Goal: Task Accomplishment & Management: Manage account settings

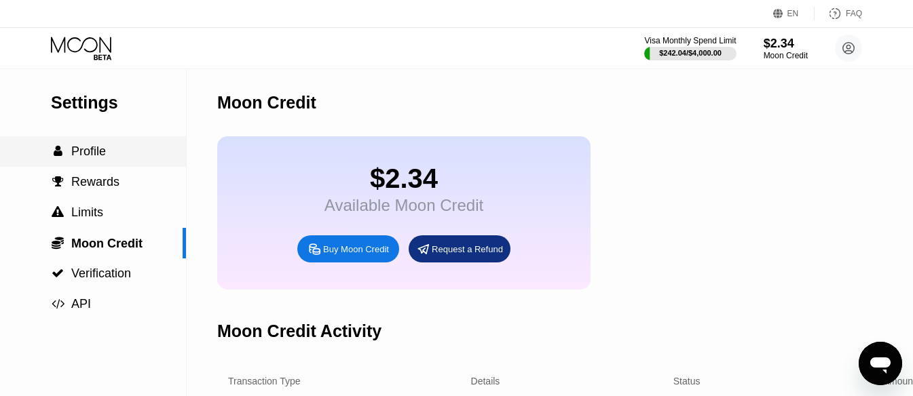
click at [126, 146] on div " Profile" at bounding box center [93, 151] width 186 height 31
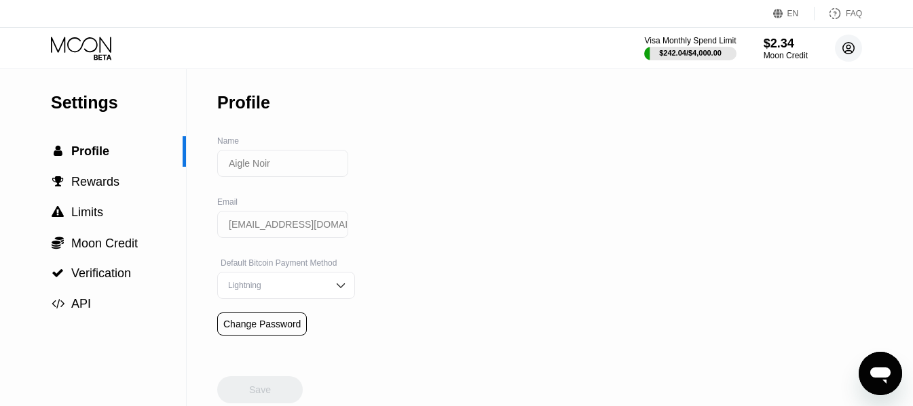
click at [645, 44] on circle at bounding box center [848, 48] width 27 height 27
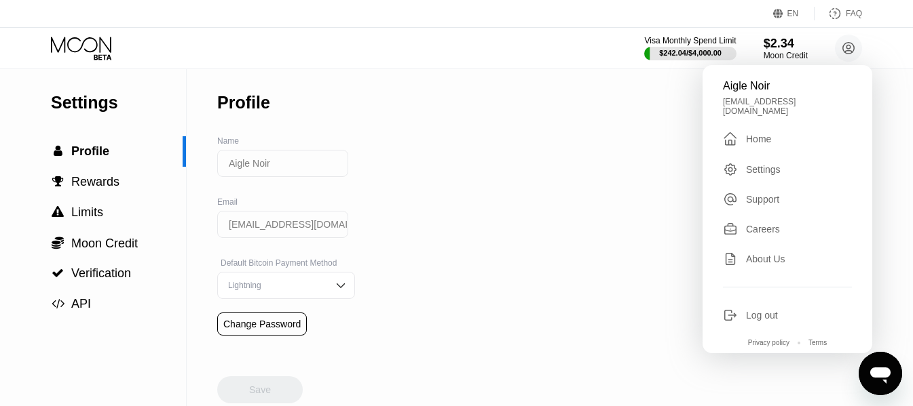
click at [645, 136] on div "Home" at bounding box center [758, 139] width 25 height 11
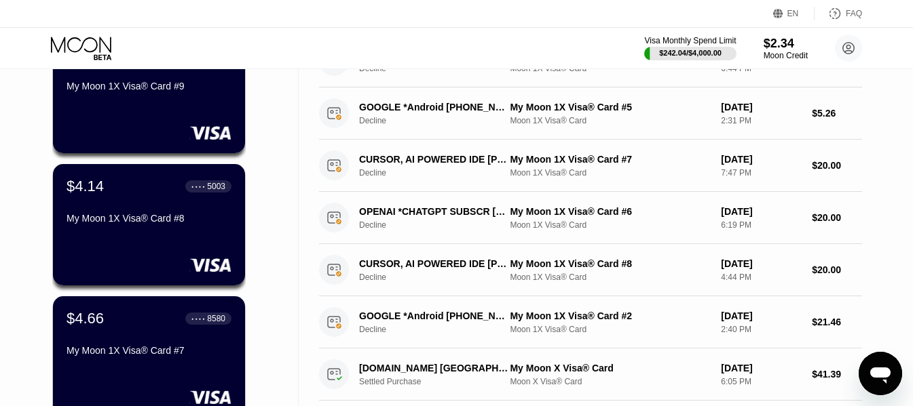
scroll to position [339, 0]
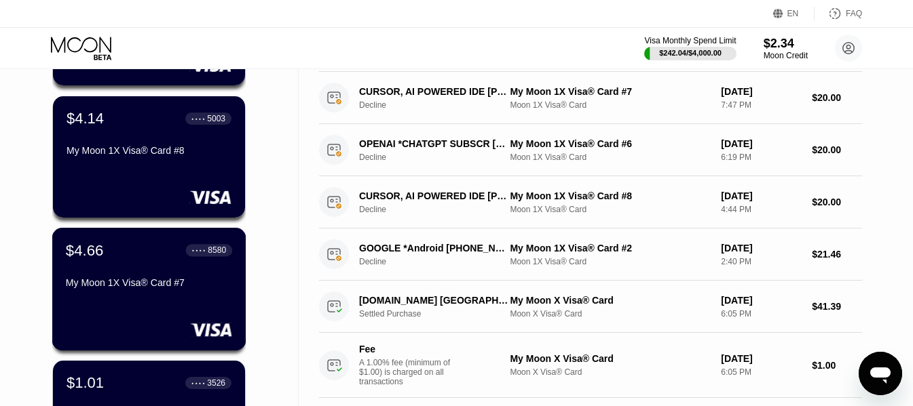
click at [150, 288] on div "My Moon 1X Visa® Card #7" at bounding box center [149, 283] width 166 height 11
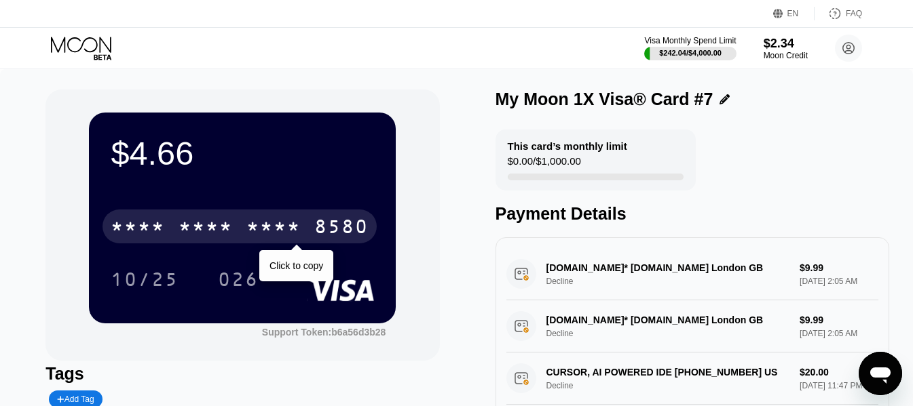
click at [242, 218] on div "* * * * * * * * * * * * 8580" at bounding box center [239, 227] width 274 height 34
